Goal: Transaction & Acquisition: Book appointment/travel/reservation

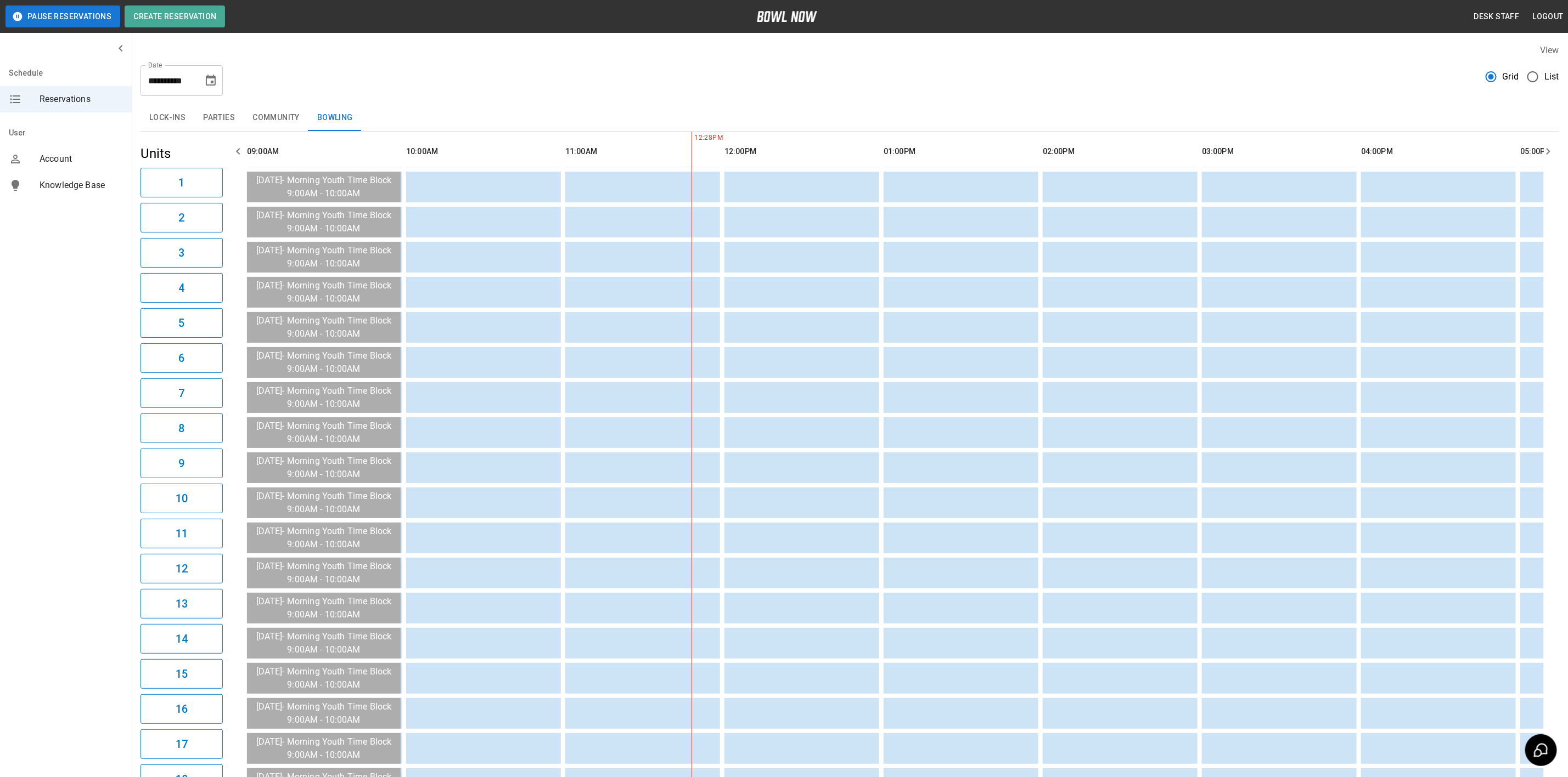
scroll to position [0, 319]
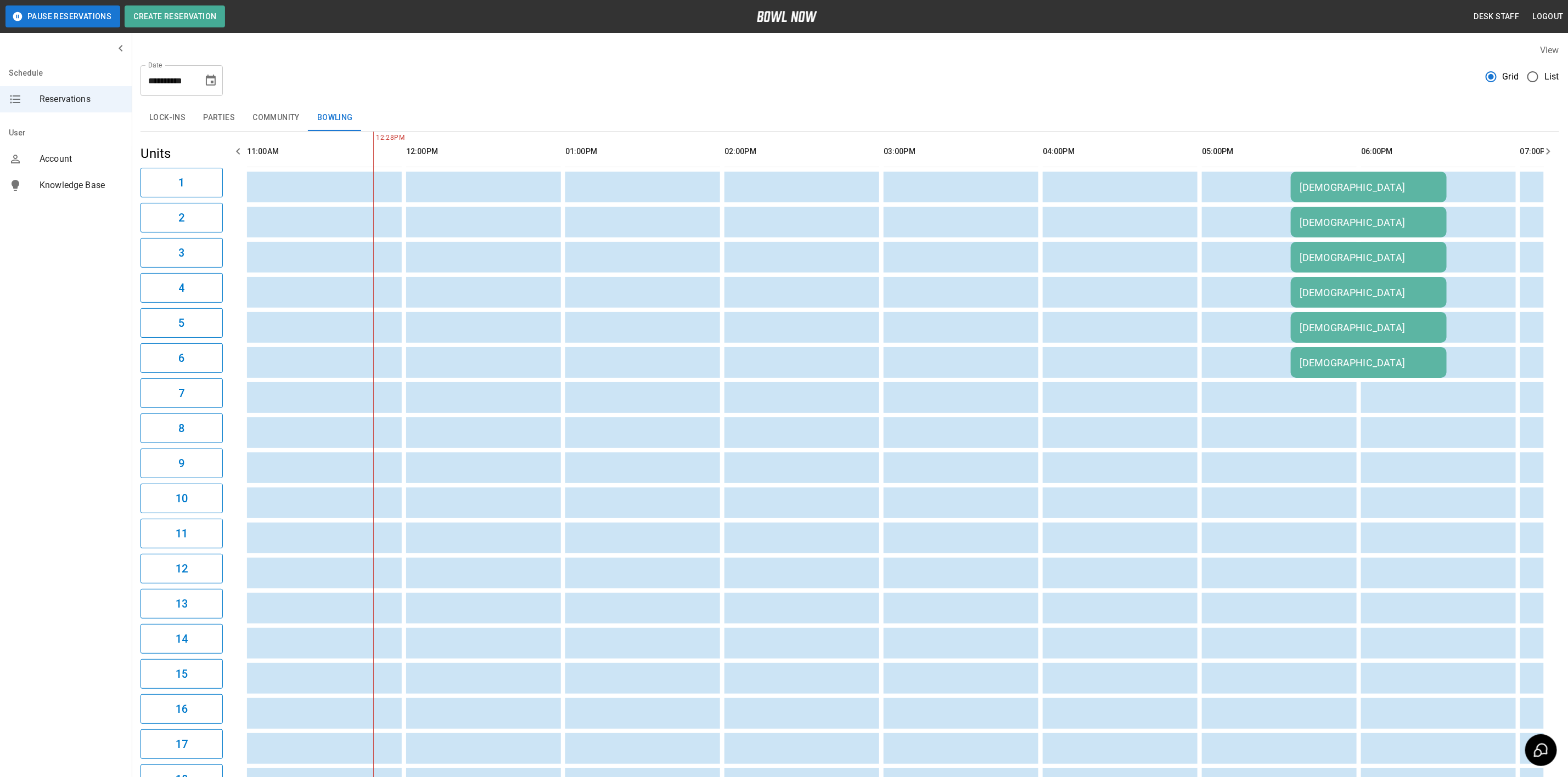
click at [210, 80] on icon "Choose date, selected date is Sep 27, 2025" at bounding box center [210, 80] width 13 height 13
click at [240, 113] on icon "Next month" at bounding box center [239, 113] width 13 height 13
click at [233, 158] on button "4" at bounding box center [234, 159] width 20 height 20
click at [234, 159] on button "4" at bounding box center [234, 159] width 20 height 20
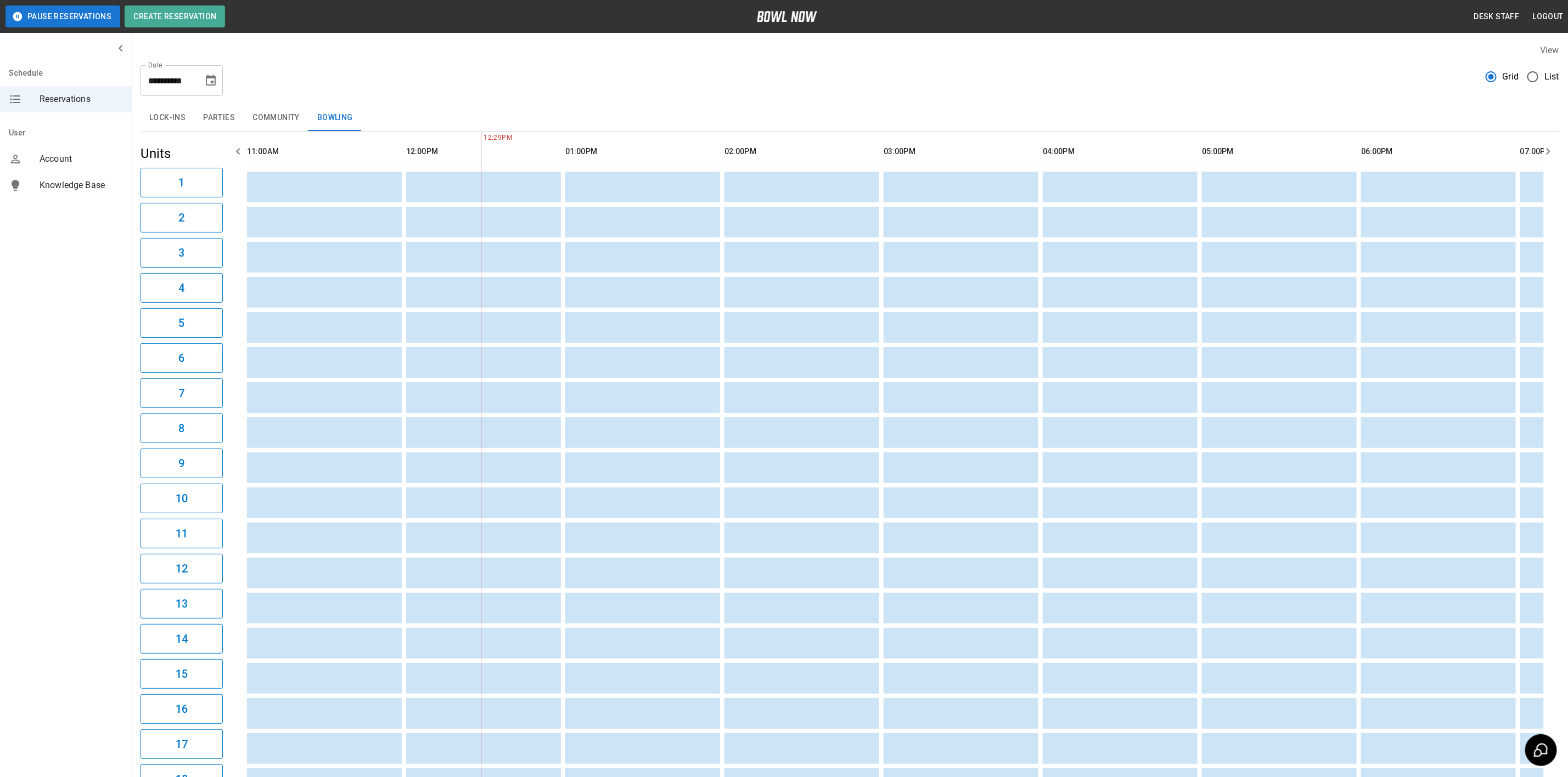
scroll to position [0, 477]
click at [241, 157] on icon "button" at bounding box center [238, 151] width 13 height 13
click at [211, 80] on icon "Choose date, selected date is Oct 4, 2025" at bounding box center [210, 80] width 13 height 13
click at [481, 50] on div "View" at bounding box center [850, 50] width 1418 height 13
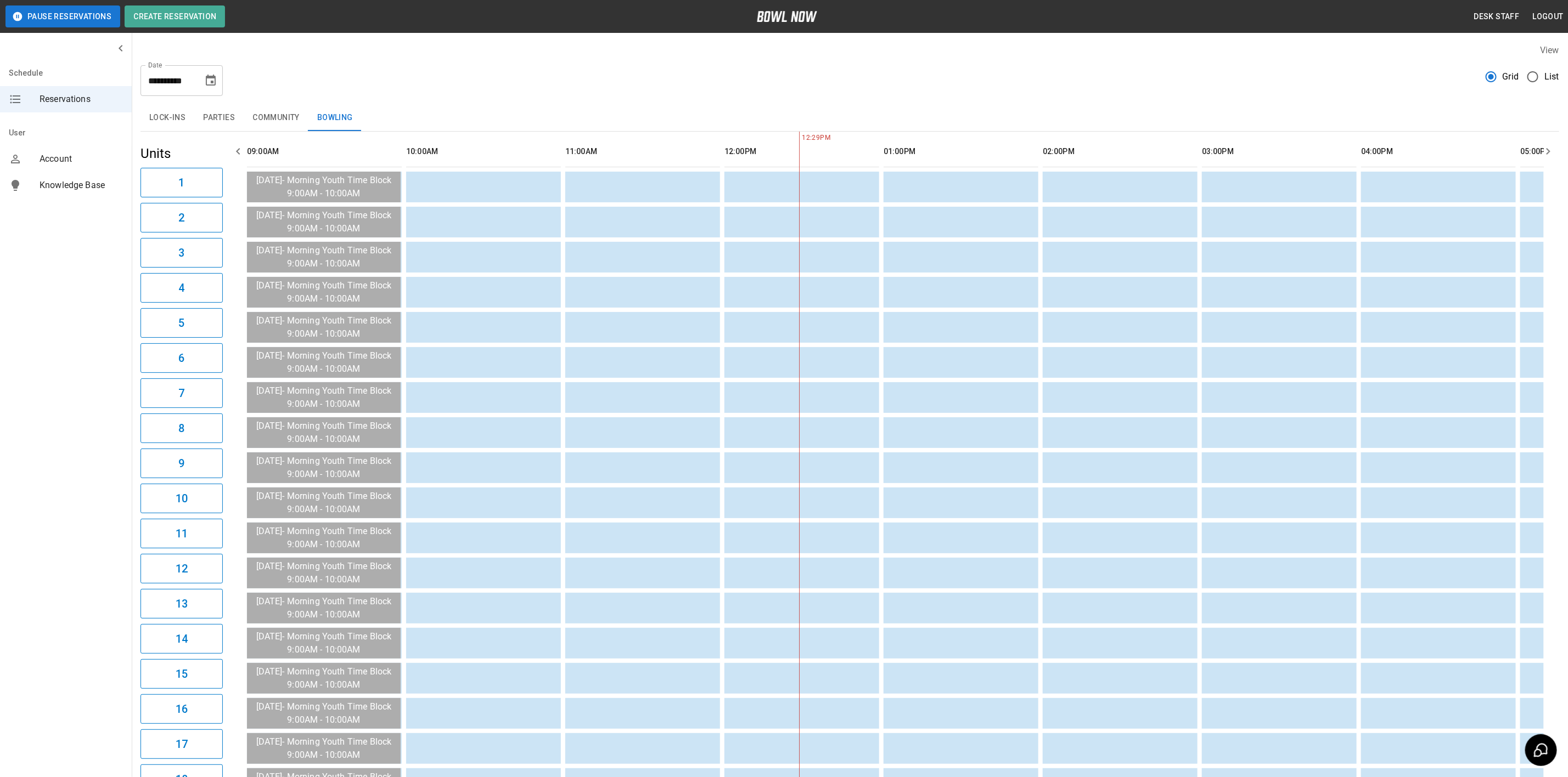
scroll to position [0, 0]
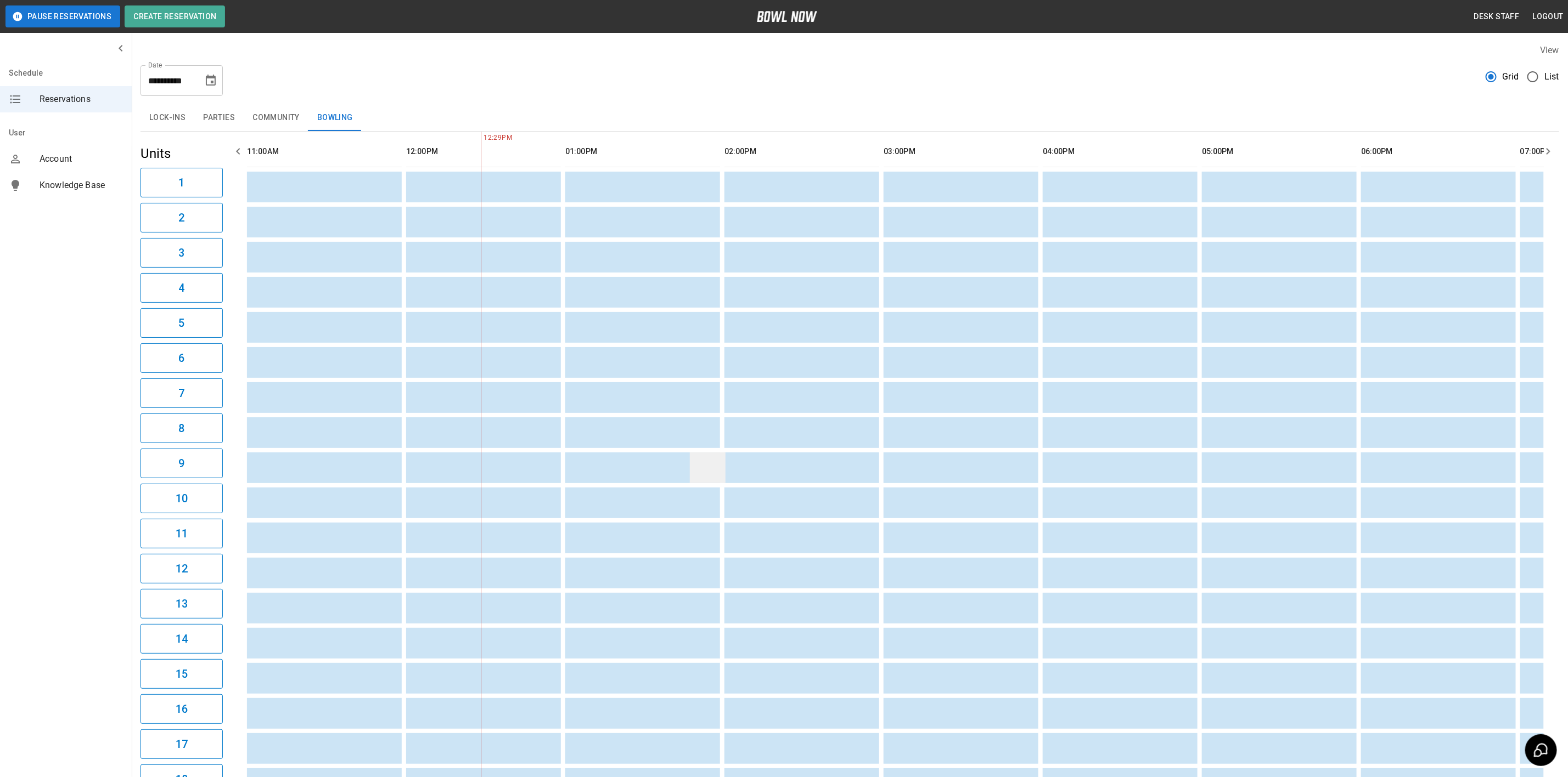
click at [203, 108] on button "Parties" at bounding box center [218, 118] width 49 height 26
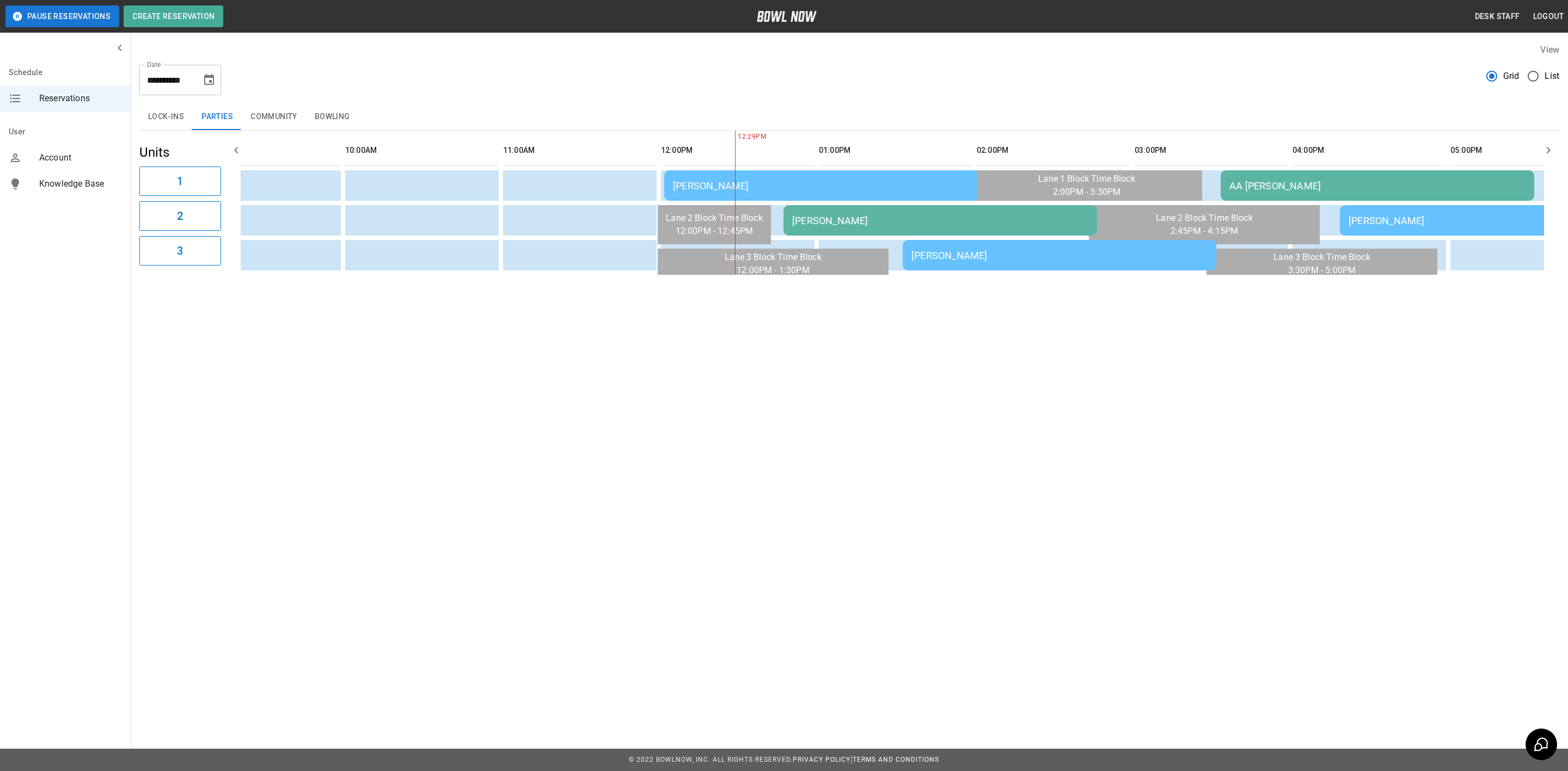
click at [209, 79] on icon "Choose date, selected date is Oct 4, 2025" at bounding box center [208, 79] width 13 height 13
click at [210, 157] on button "3" at bounding box center [210, 158] width 20 height 20
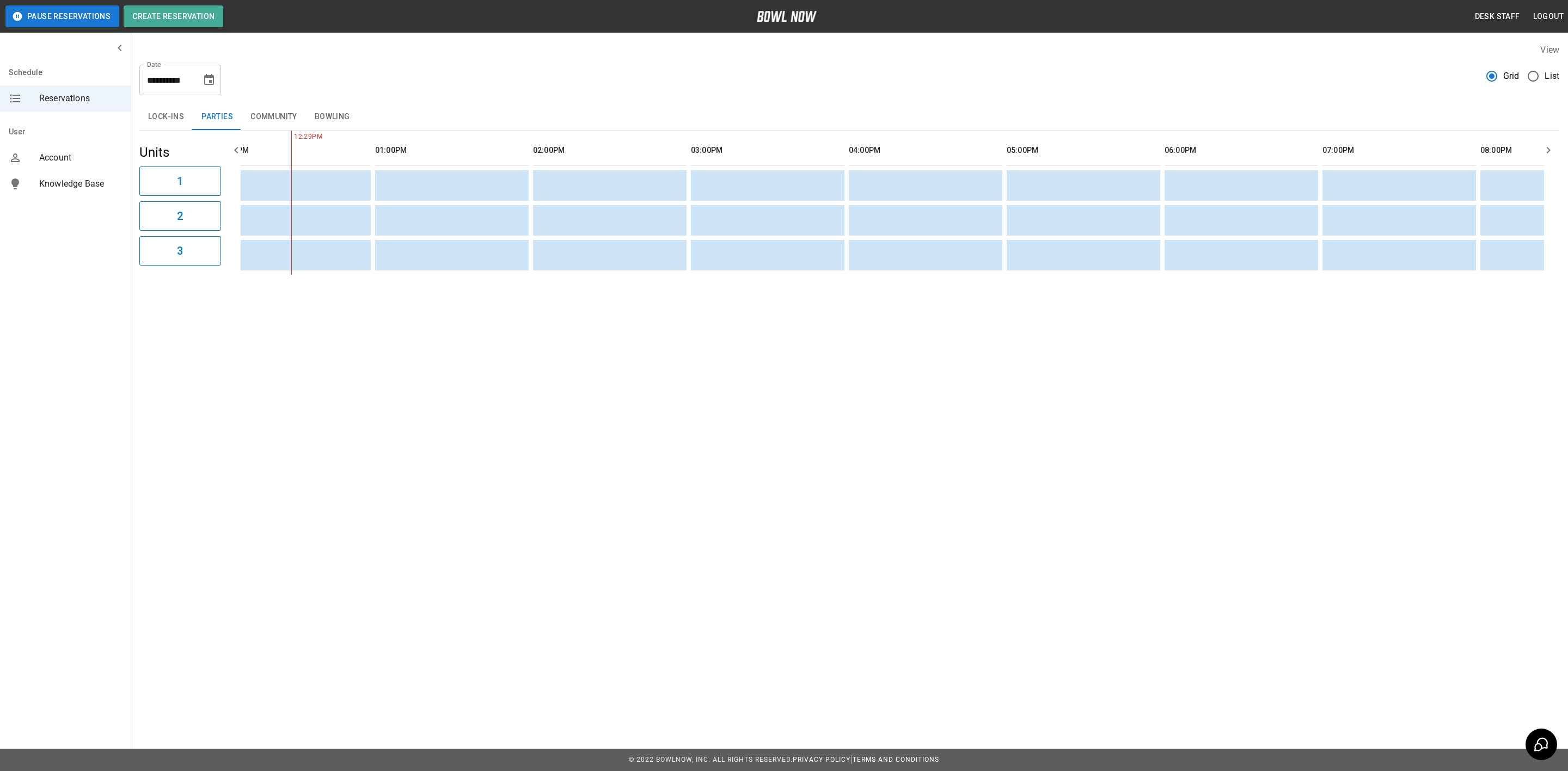
click at [214, 70] on button "Choose date, selected date is Oct 3, 2025" at bounding box center [209, 80] width 22 height 22
click at [98, 178] on button "5" at bounding box center [101, 178] width 20 height 20
type input "**********"
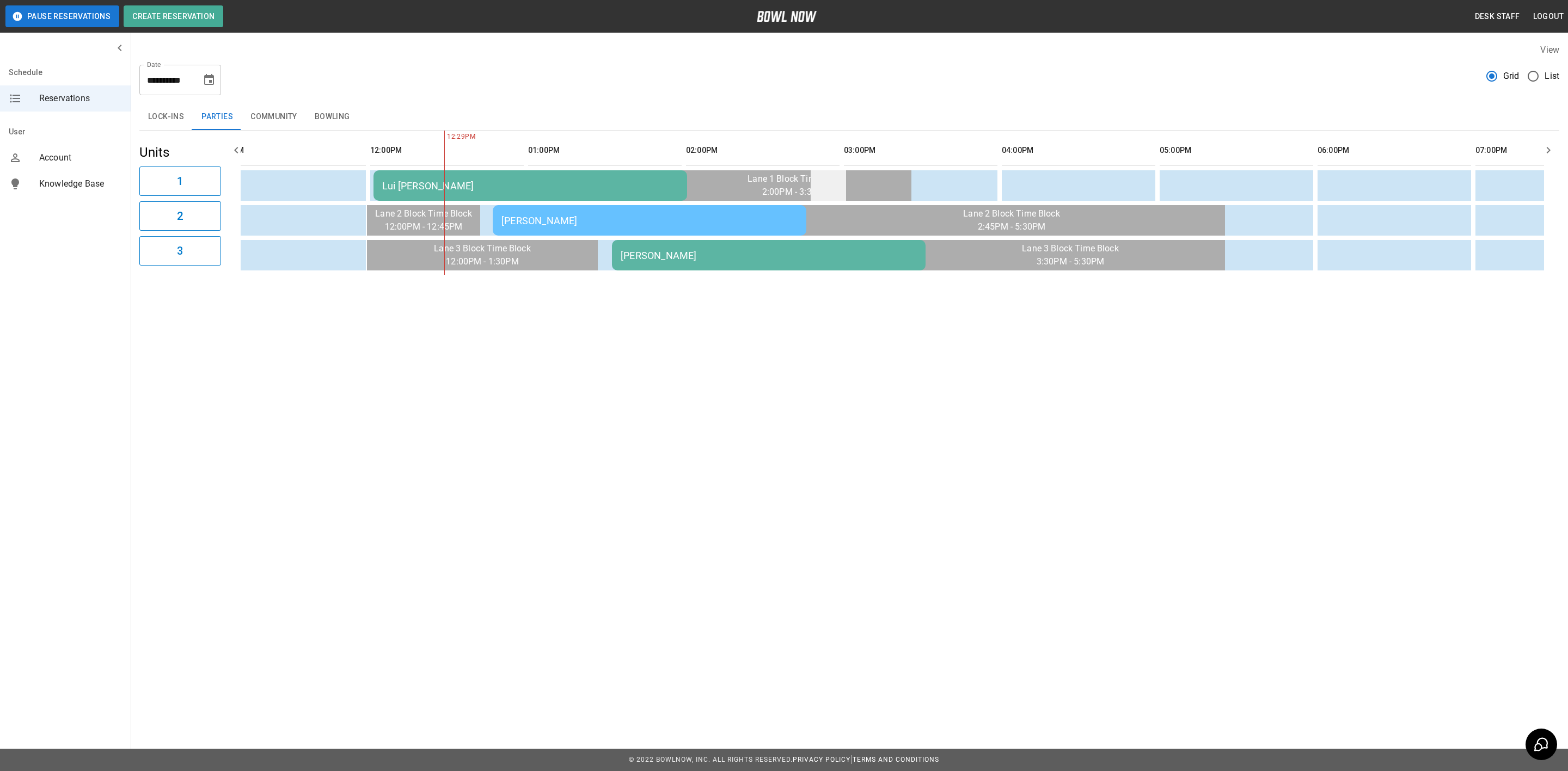
click at [819, 176] on td "sticky table" at bounding box center [829, 185] width 36 height 31
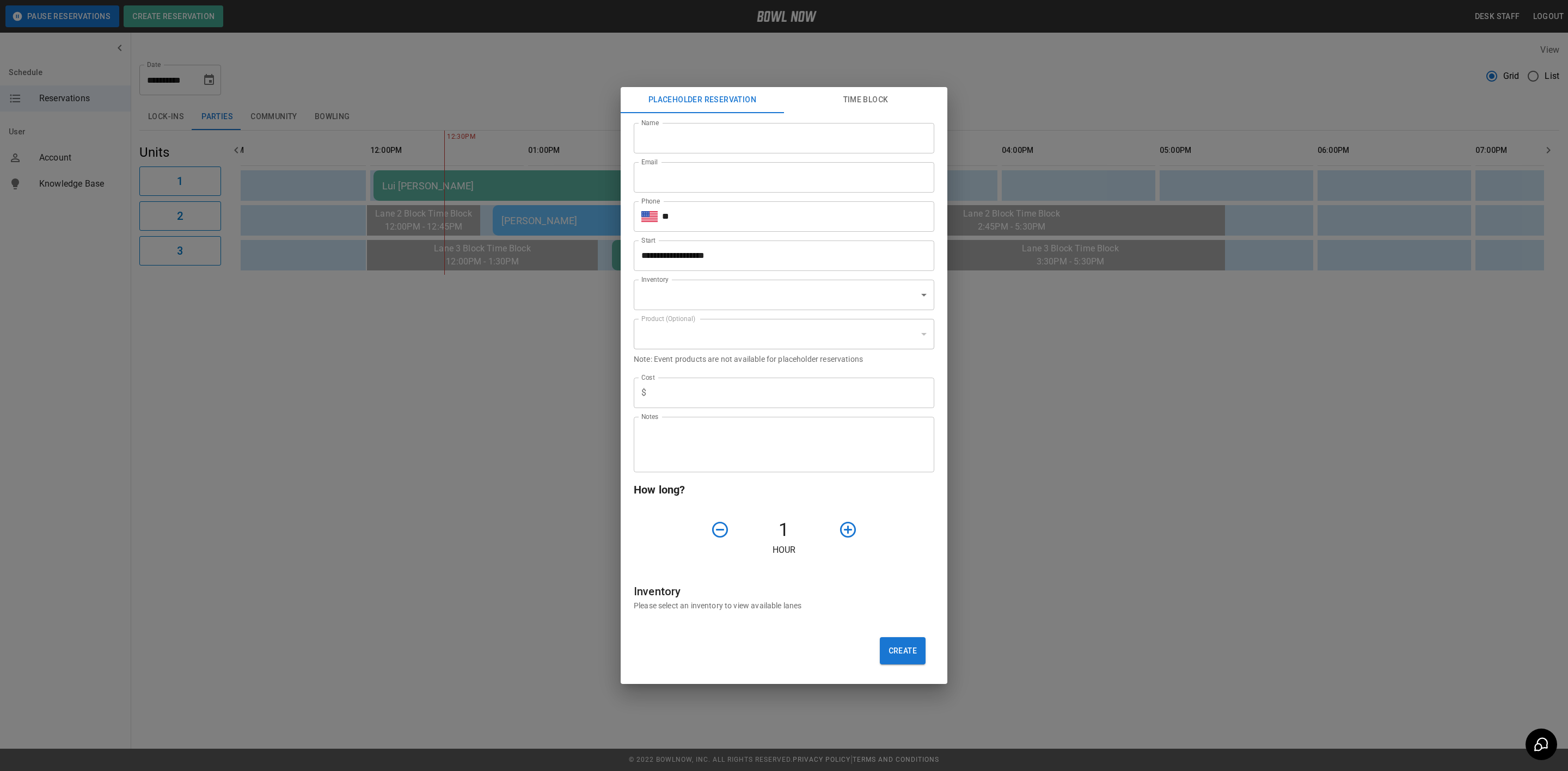
type input "**********"
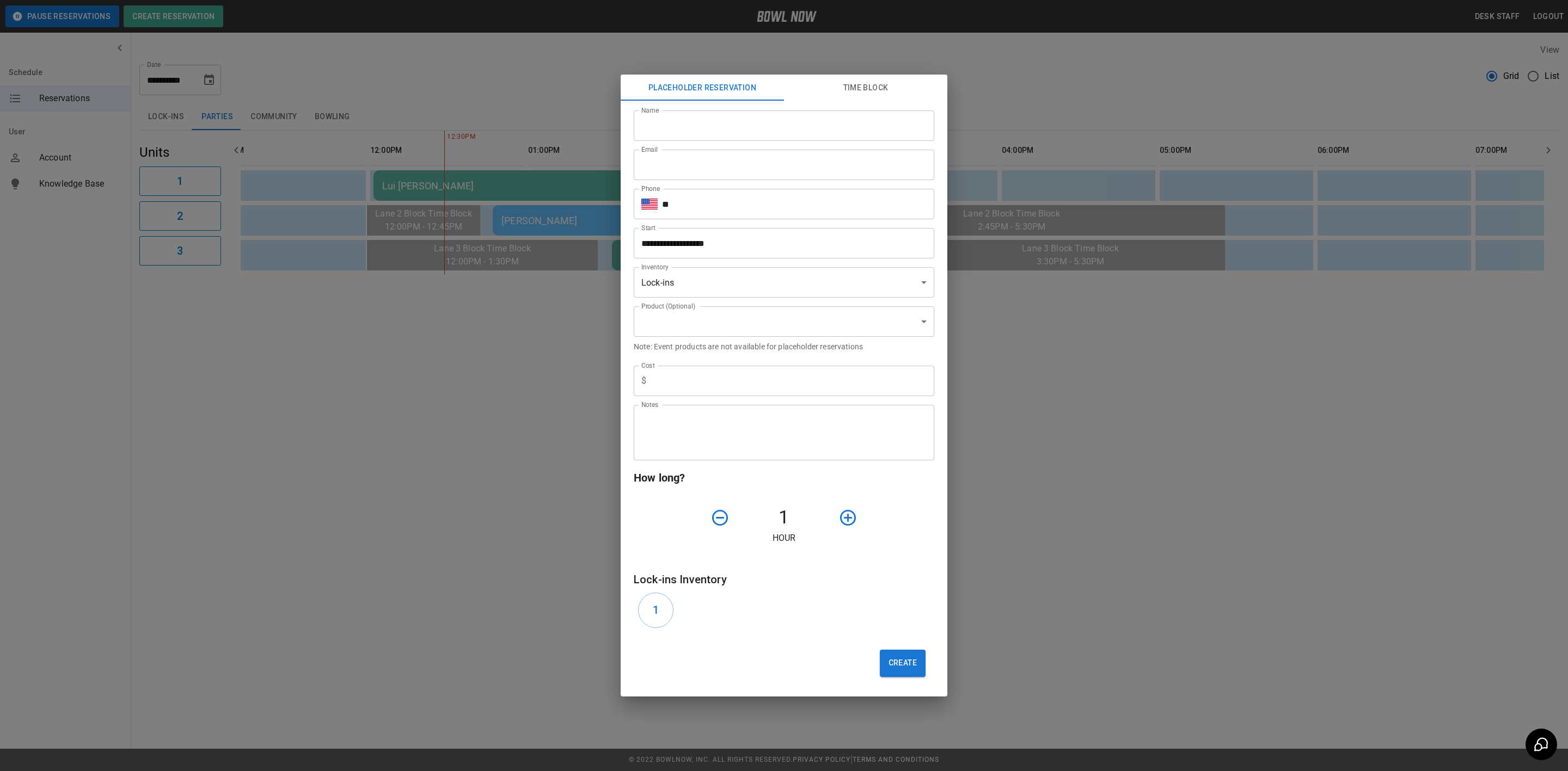
click at [920, 38] on div "**********" at bounding box center [784, 386] width 1568 height 771
